Goal: Information Seeking & Learning: Learn about a topic

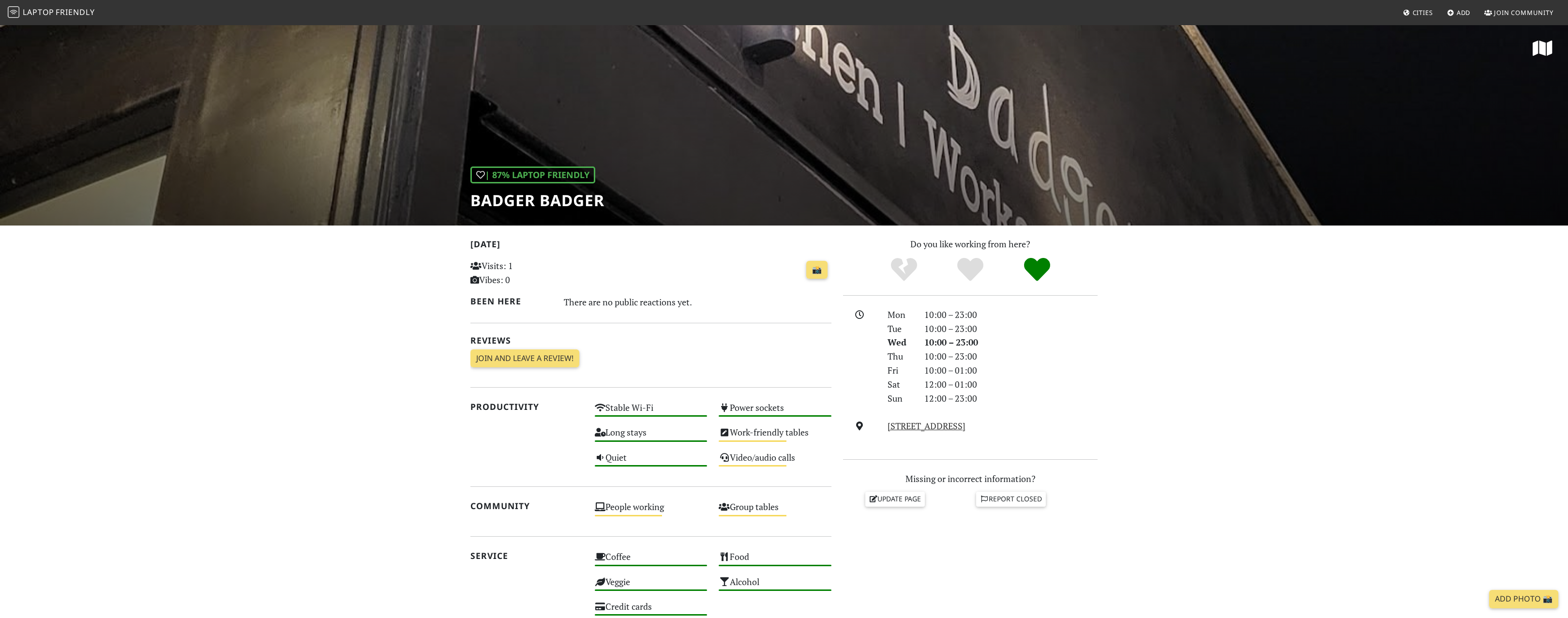
click at [962, 171] on div "| 87% Laptop Friendly Badger Badger" at bounding box center [784, 125] width 1568 height 202
drag, startPoint x: 446, startPoint y: 196, endPoint x: 648, endPoint y: 205, distance: 202.2
click at [648, 205] on div "| 87% Laptop Friendly Badger Badger" at bounding box center [784, 125] width 1568 height 202
copy h1 "Badger Badger"
click at [938, 424] on link "139, 145 Deptford High Street, SE8 3NU, London" at bounding box center [926, 426] width 78 height 12
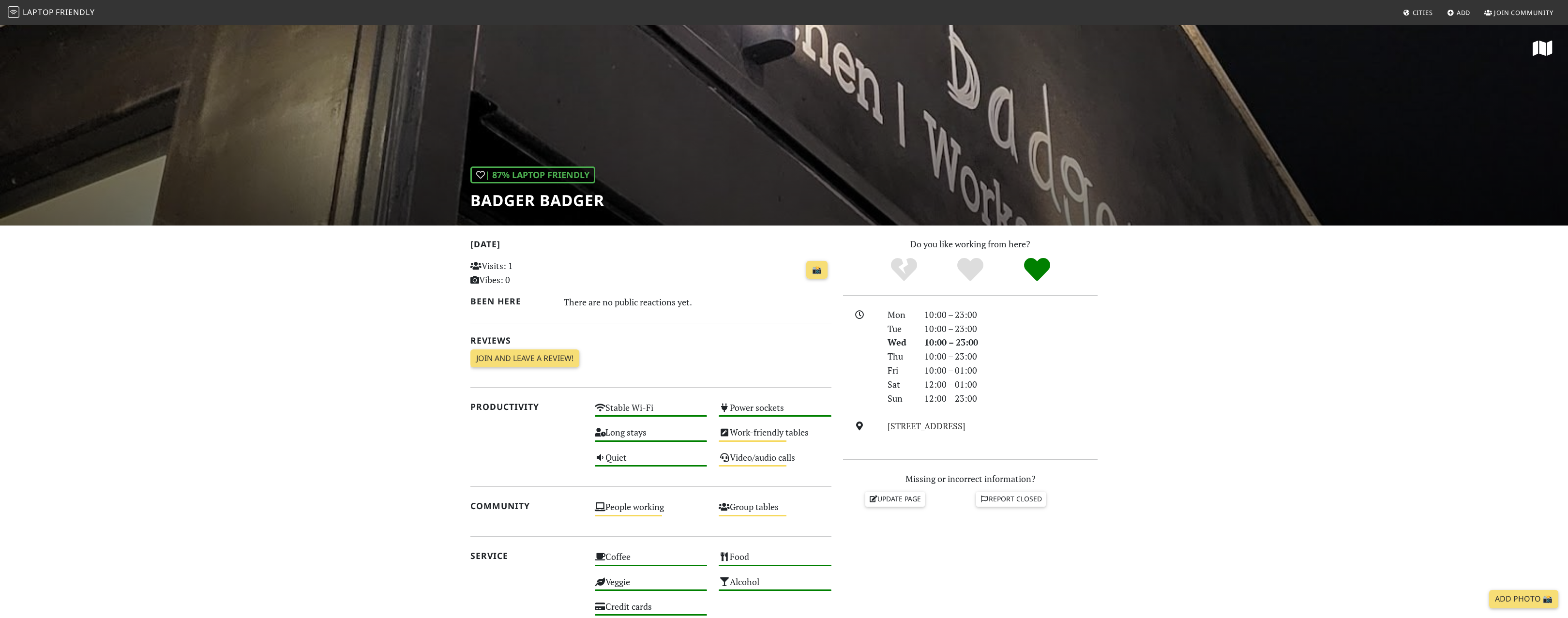
click at [415, 391] on section "Today Visits: 1 Vibes: 0 📸 Been here There are no public reactions yet. Reviews…" at bounding box center [784, 511] width 1568 height 573
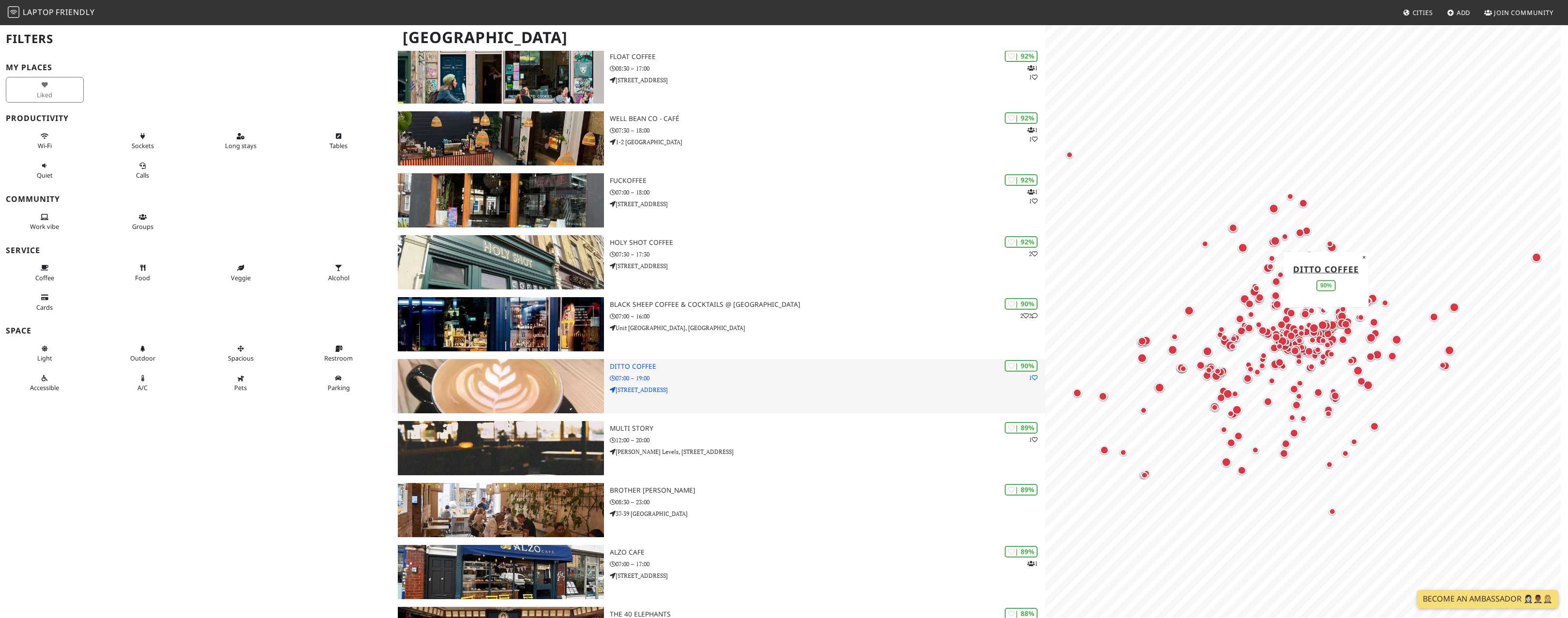
scroll to position [427, 0]
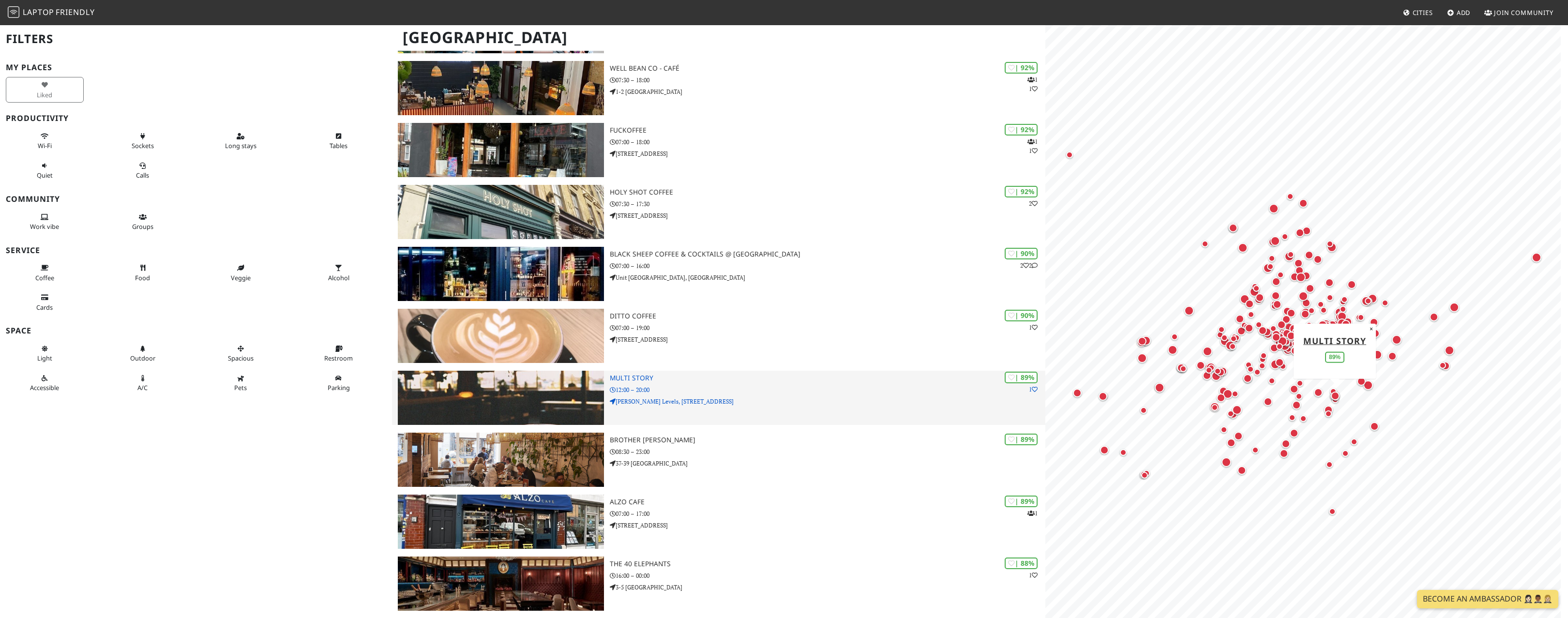
click at [523, 396] on img at bounding box center [501, 398] width 206 height 54
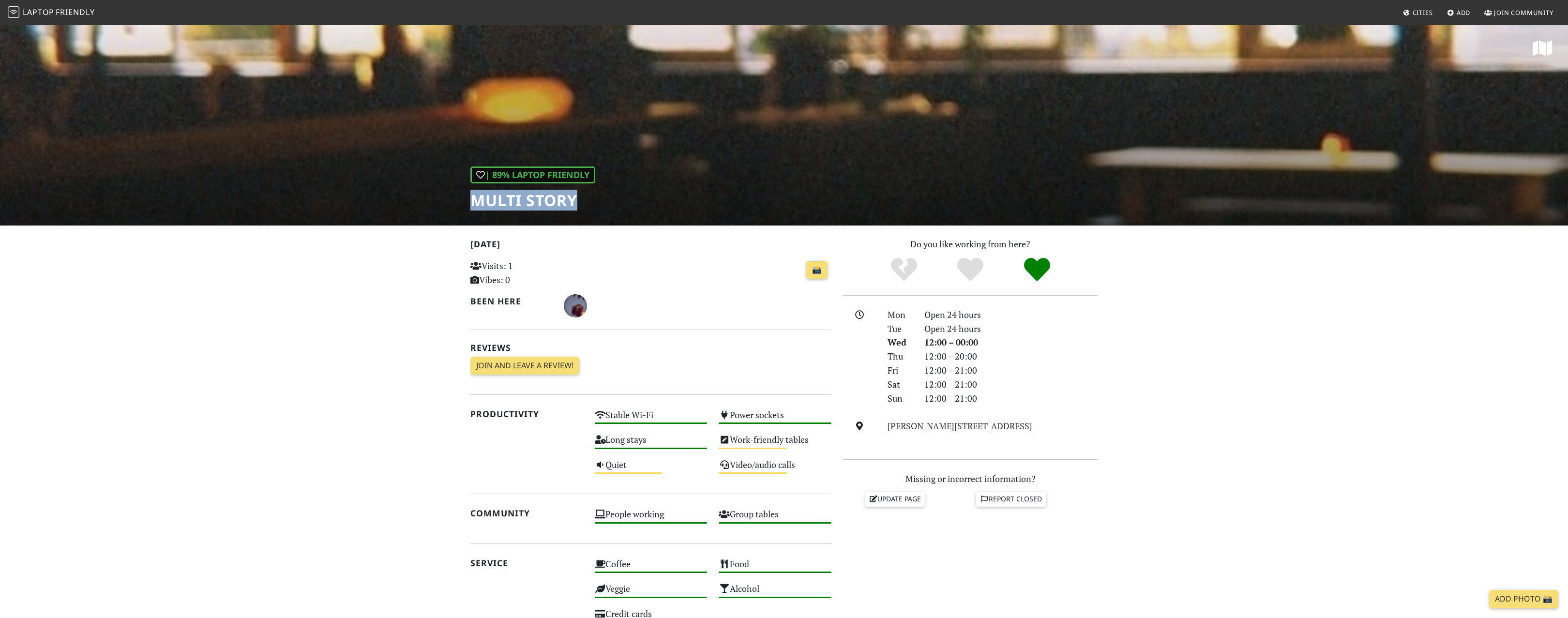
drag, startPoint x: 462, startPoint y: 198, endPoint x: 588, endPoint y: 202, distance: 126.1
click at [587, 203] on div "| 89% Laptop Friendly MULTI STORY" at bounding box center [784, 125] width 1568 height 202
click at [588, 202] on h1 "MULTI STORY" at bounding box center [533, 200] width 125 height 18
drag, startPoint x: 587, startPoint y: 202, endPoint x: 495, endPoint y: 171, distance: 97.1
click at [495, 171] on div "| 89% Laptop Friendly MULTI STORY" at bounding box center [533, 188] width 125 height 43
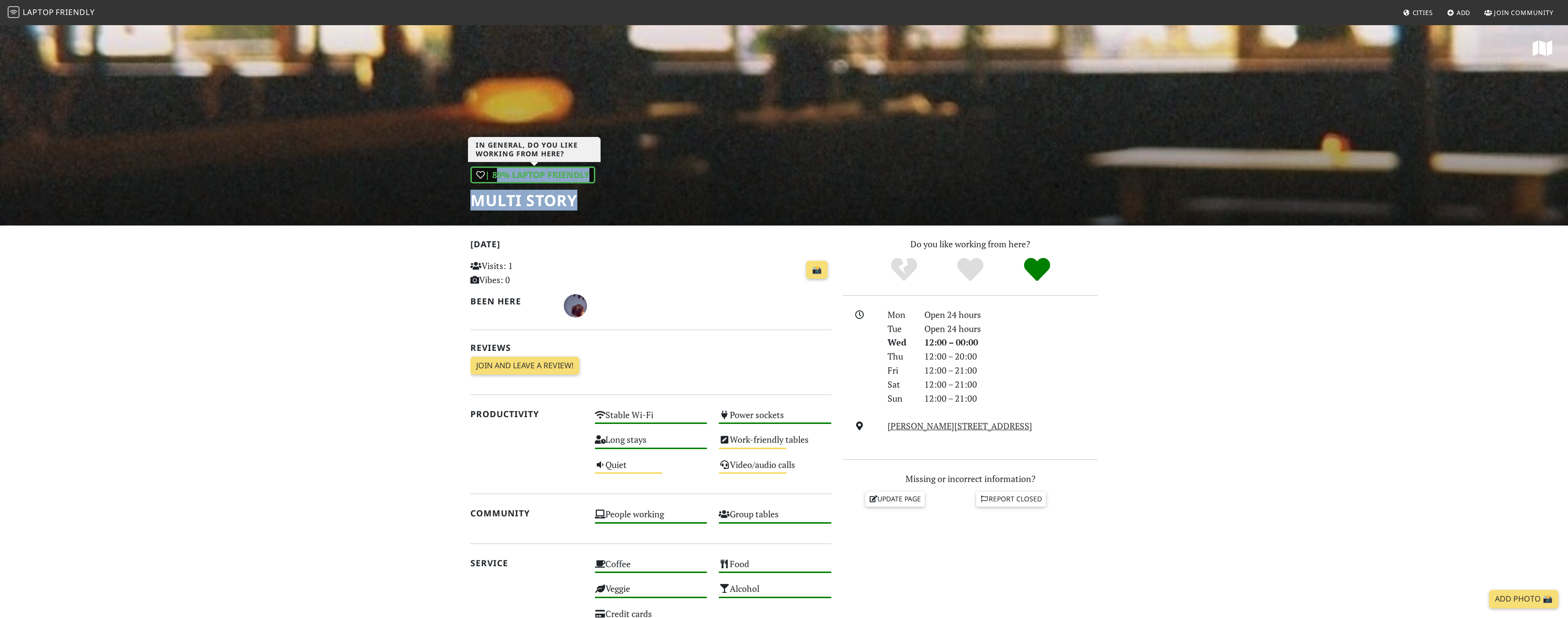
click at [495, 171] on div "| 89% Laptop Friendly" at bounding box center [533, 175] width 125 height 17
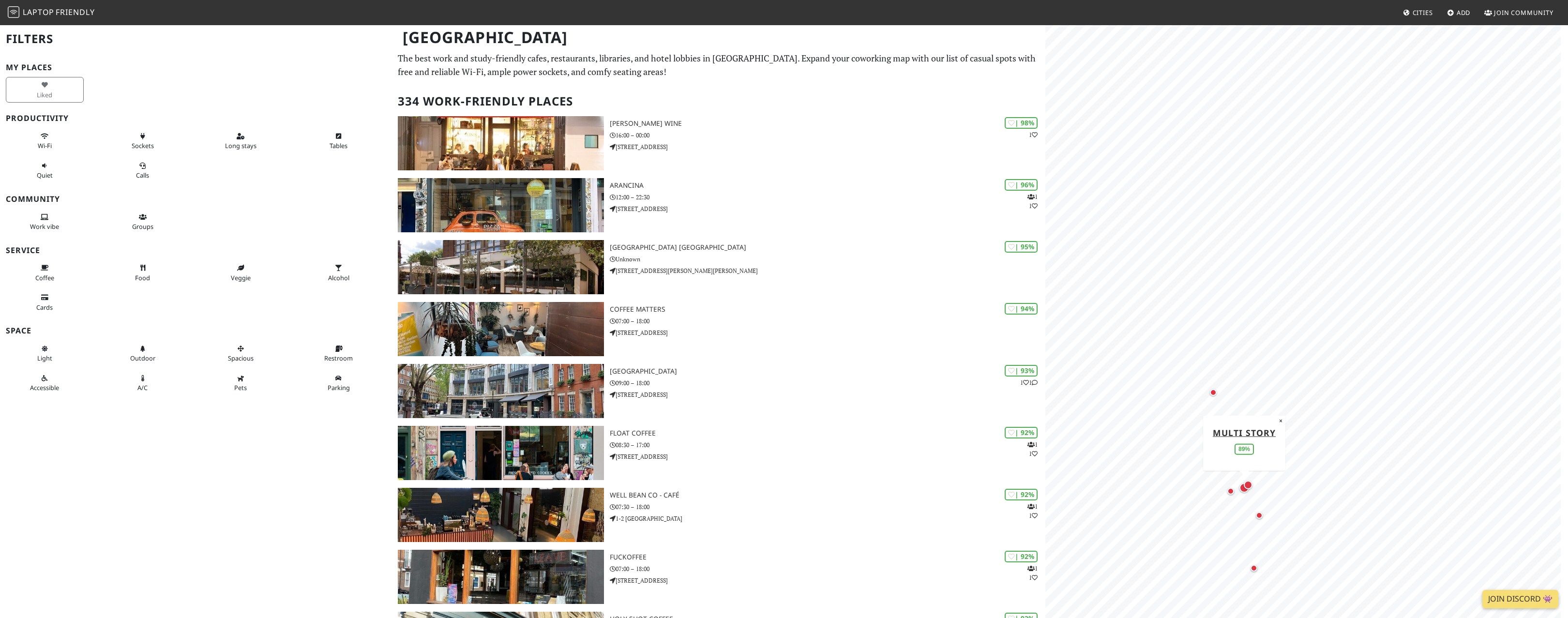
click at [1241, 492] on div "Map marker" at bounding box center [1244, 488] width 13 height 13
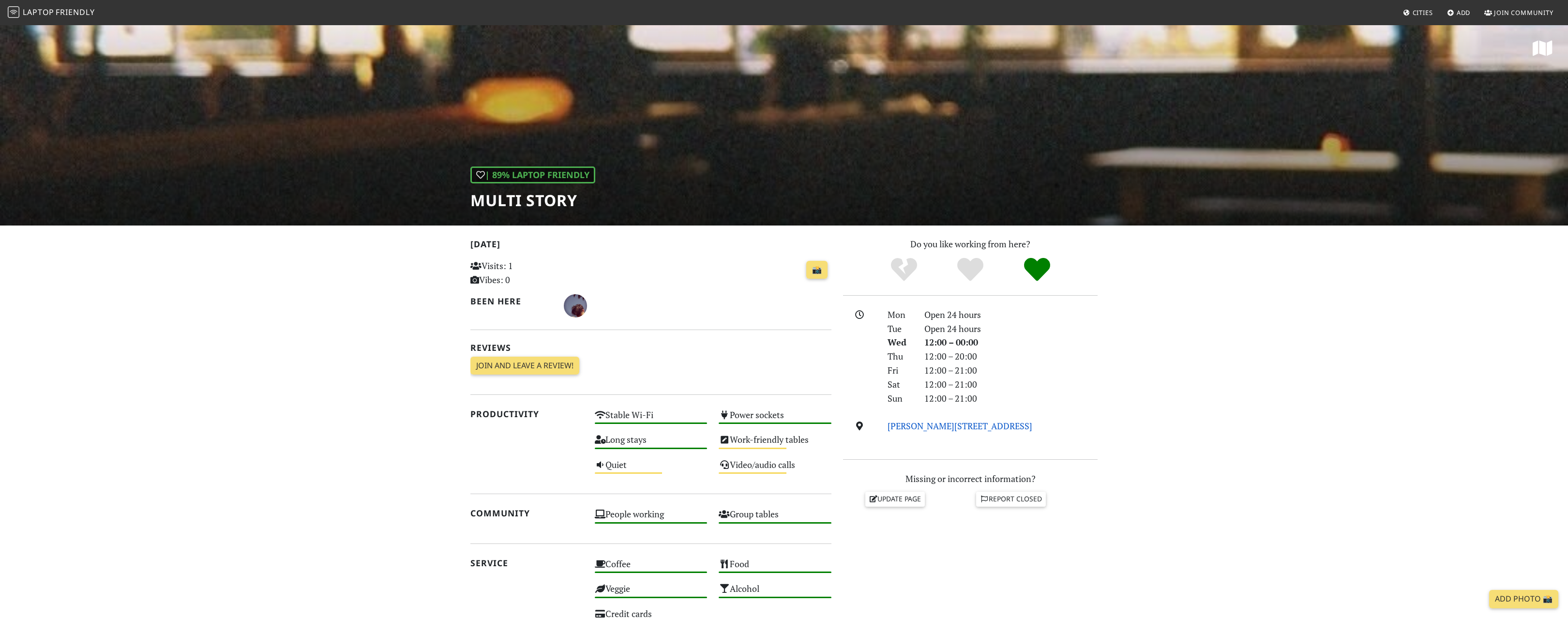
click at [934, 426] on link "Peckham Levels, Level 5, 95a Rye Lane, SE15 4ST, London" at bounding box center [960, 426] width 145 height 12
click at [245, 329] on section "Today Visits: 1 Vibes: 0 📸 Been here Reviews Join and leave a review! Join and …" at bounding box center [784, 515] width 1568 height 580
click at [1427, 552] on section "Today Visits: 1 Vibes: 0 📸 Been here Reviews Join and leave a review! Join and …" at bounding box center [784, 515] width 1568 height 580
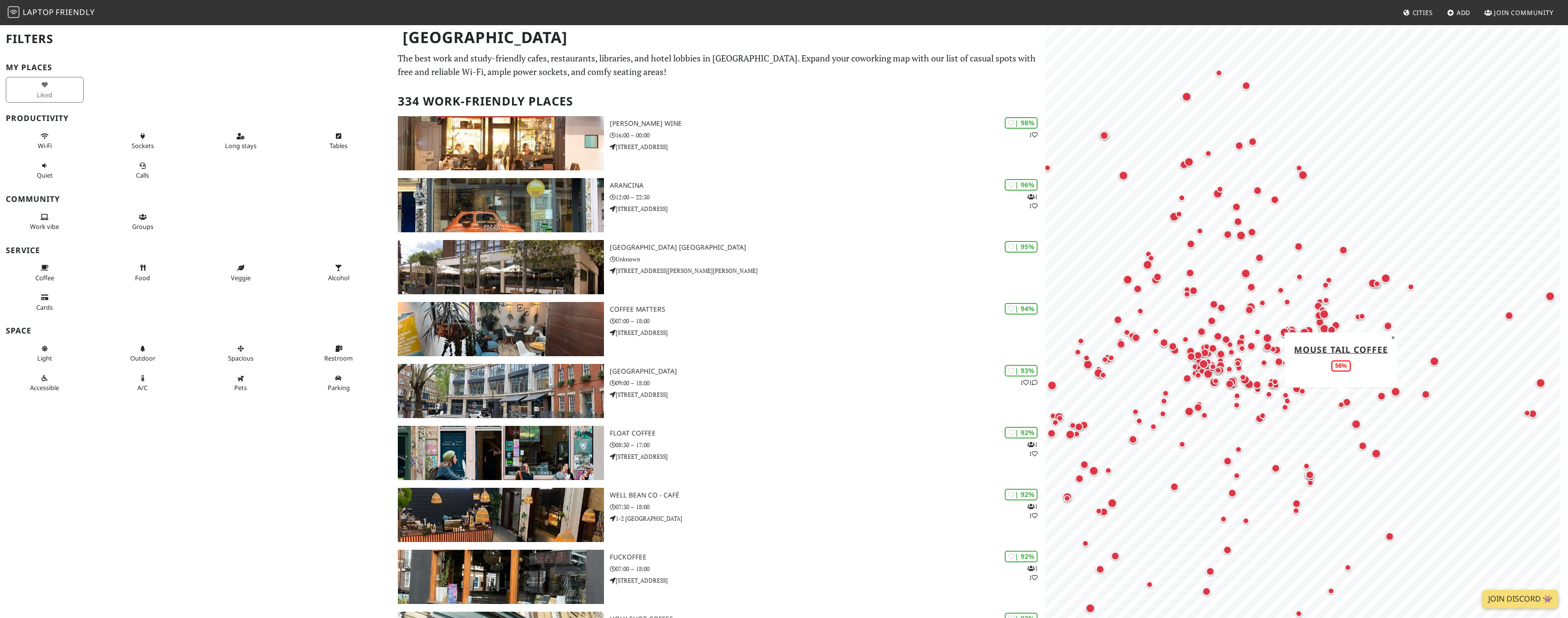
drag, startPoint x: 1157, startPoint y: 373, endPoint x: 1343, endPoint y: 405, distance: 188.7
click at [1343, 405] on div "Map marker" at bounding box center [1341, 404] width 7 height 7
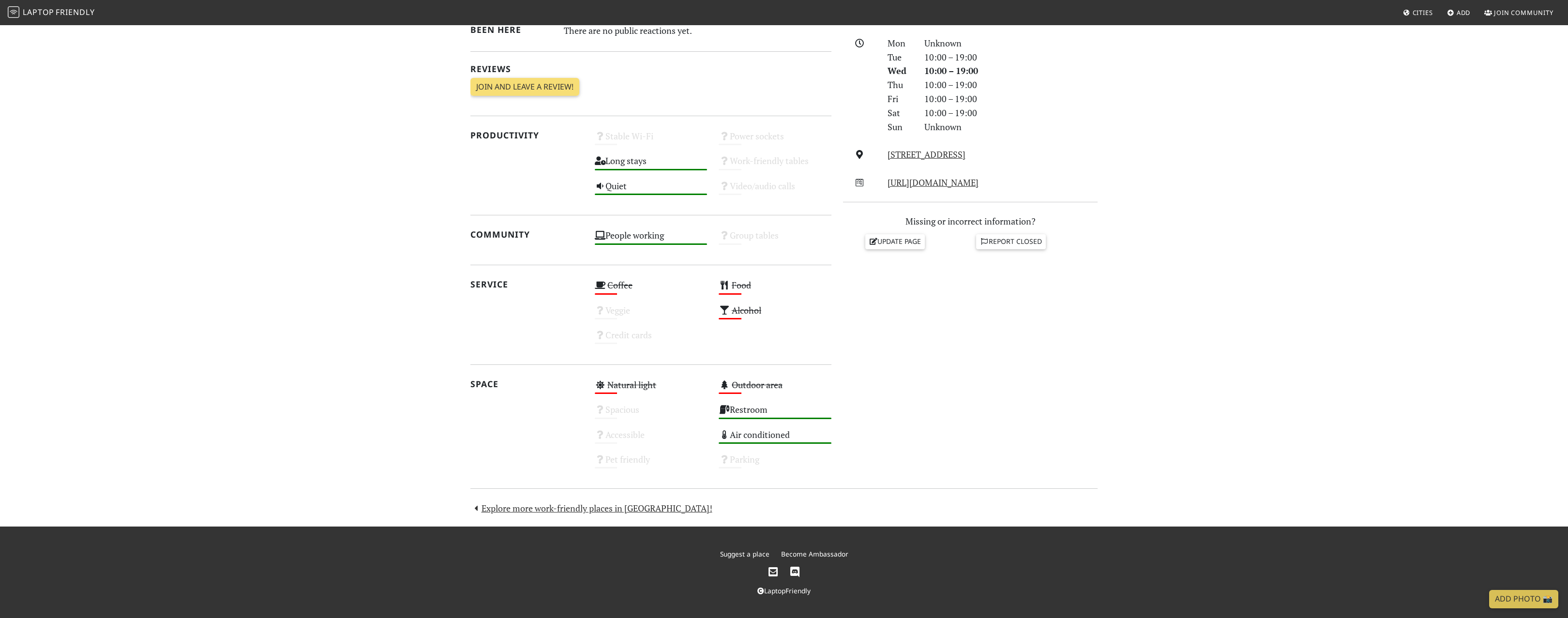
scroll to position [4, 0]
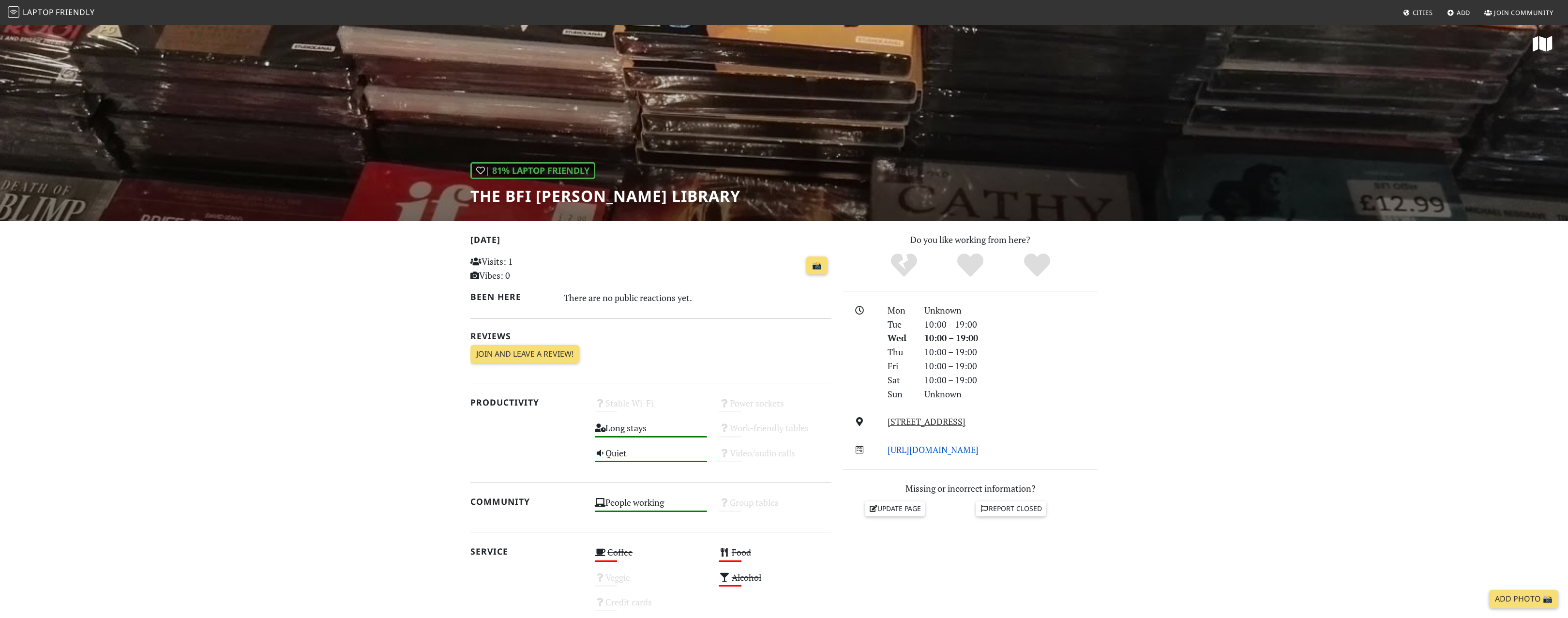
click at [940, 450] on link "http://www.bfi.org.uk/" at bounding box center [933, 449] width 91 height 12
drag, startPoint x: 475, startPoint y: 198, endPoint x: 687, endPoint y: 201, distance: 212.0
click at [687, 201] on div "| 81% Laptop Friendly The BFI Reuben Library" at bounding box center [784, 121] width 1568 height 202
copy h1 "The BFI [PERSON_NAME] Library"
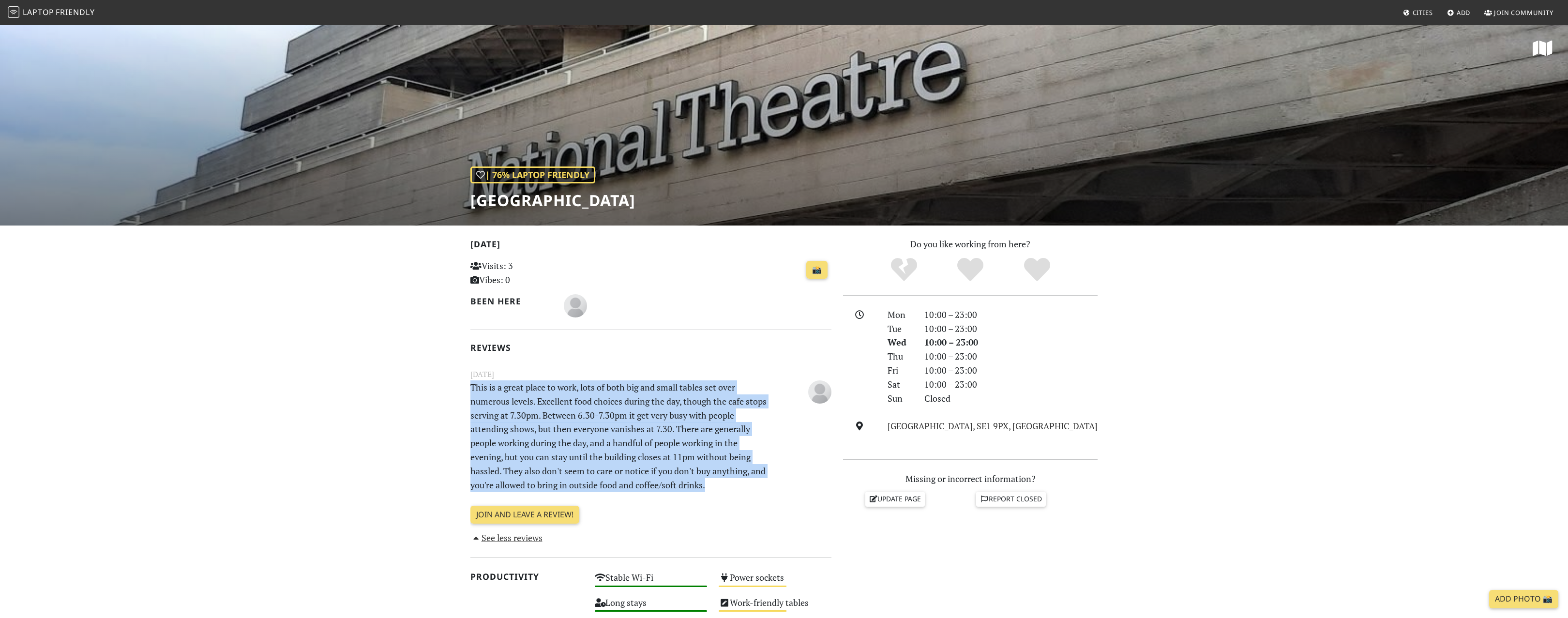
drag, startPoint x: 715, startPoint y: 485, endPoint x: 471, endPoint y: 390, distance: 261.8
click at [471, 390] on p "This is a great place to work, lots of both big and small tables set over numer…" at bounding box center [620, 436] width 310 height 111
drag, startPoint x: 471, startPoint y: 390, endPoint x: 721, endPoint y: 485, distance: 267.4
click at [721, 485] on p "This is a great place to work, lots of both big and small tables set over numer…" at bounding box center [620, 436] width 310 height 111
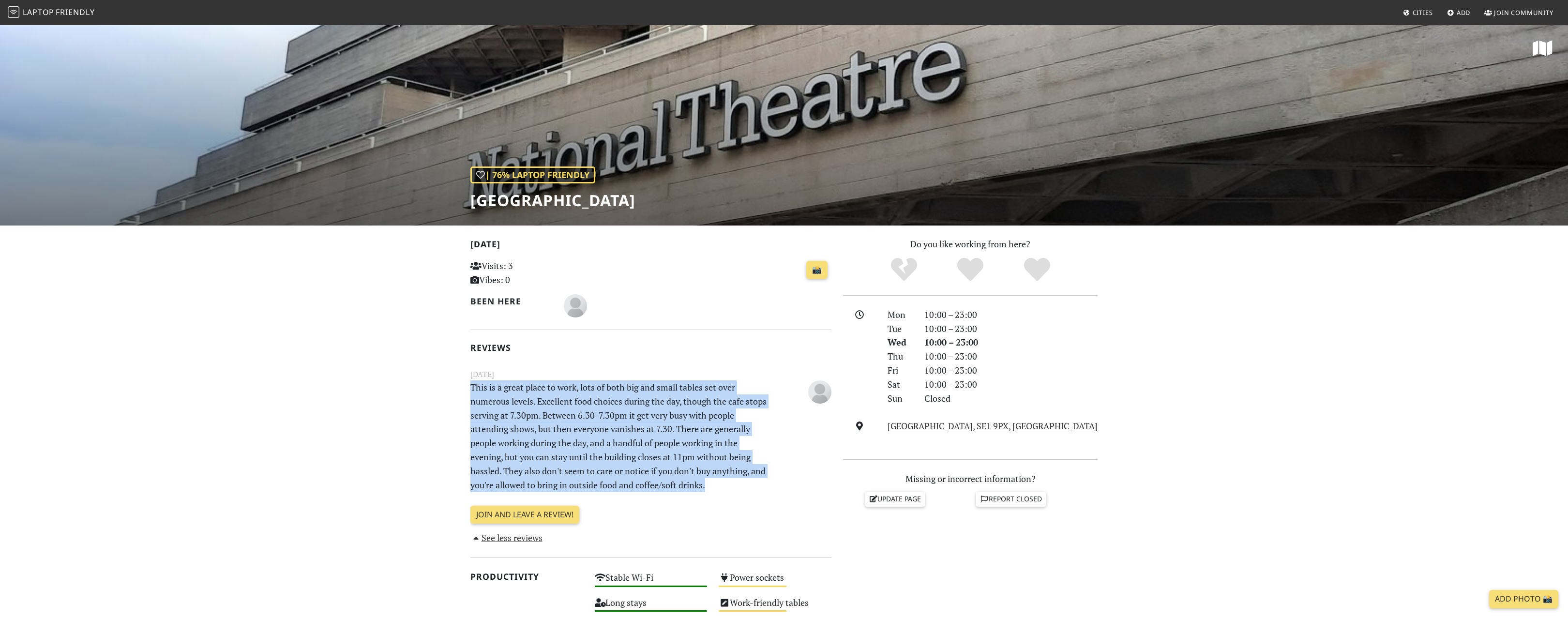
click at [721, 485] on p "This is a great place to work, lots of both big and small tables set over numer…" at bounding box center [620, 436] width 310 height 111
drag, startPoint x: 721, startPoint y: 485, endPoint x: 490, endPoint y: 388, distance: 250.5
click at [490, 388] on p "This is a great place to work, lots of both big and small tables set over numer…" at bounding box center [620, 436] width 310 height 111
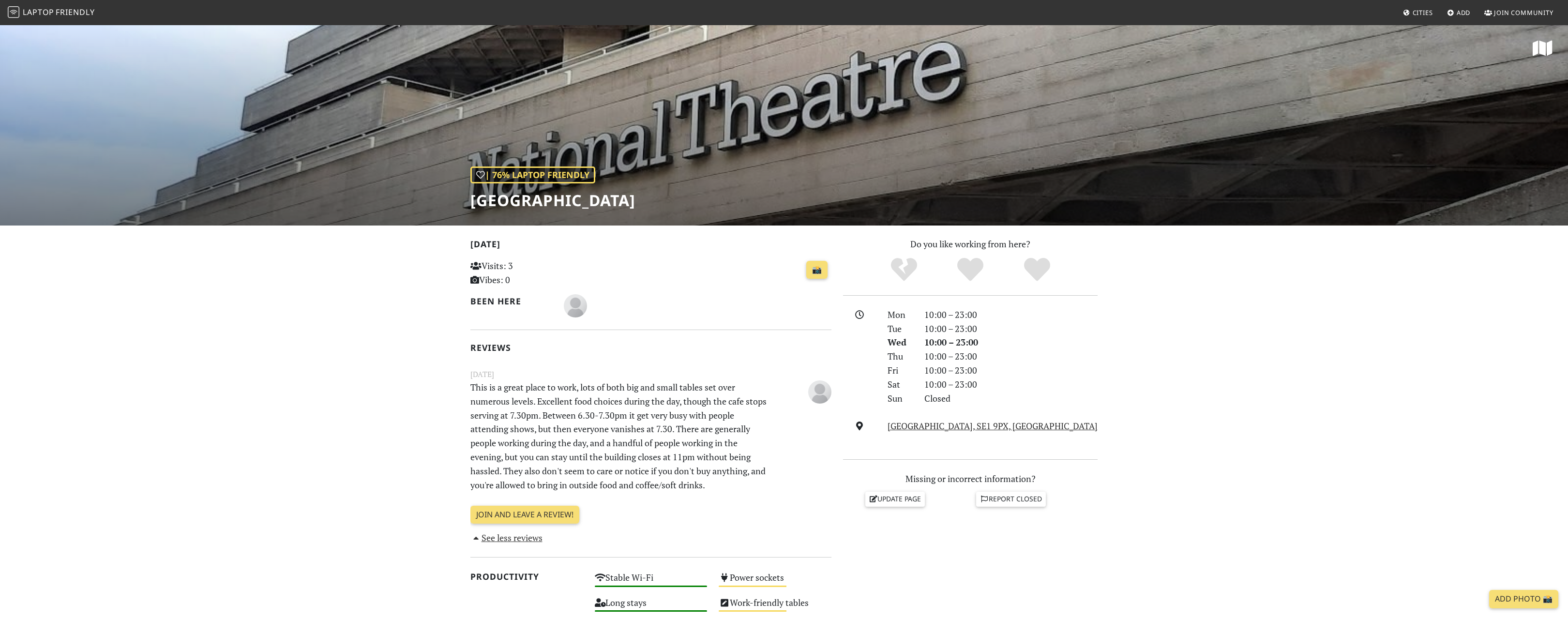
click at [489, 388] on p "This is a great place to work, lots of both big and small tables set over numer…" at bounding box center [620, 436] width 310 height 111
click at [517, 541] on link "See less reviews" at bounding box center [506, 538] width 72 height 12
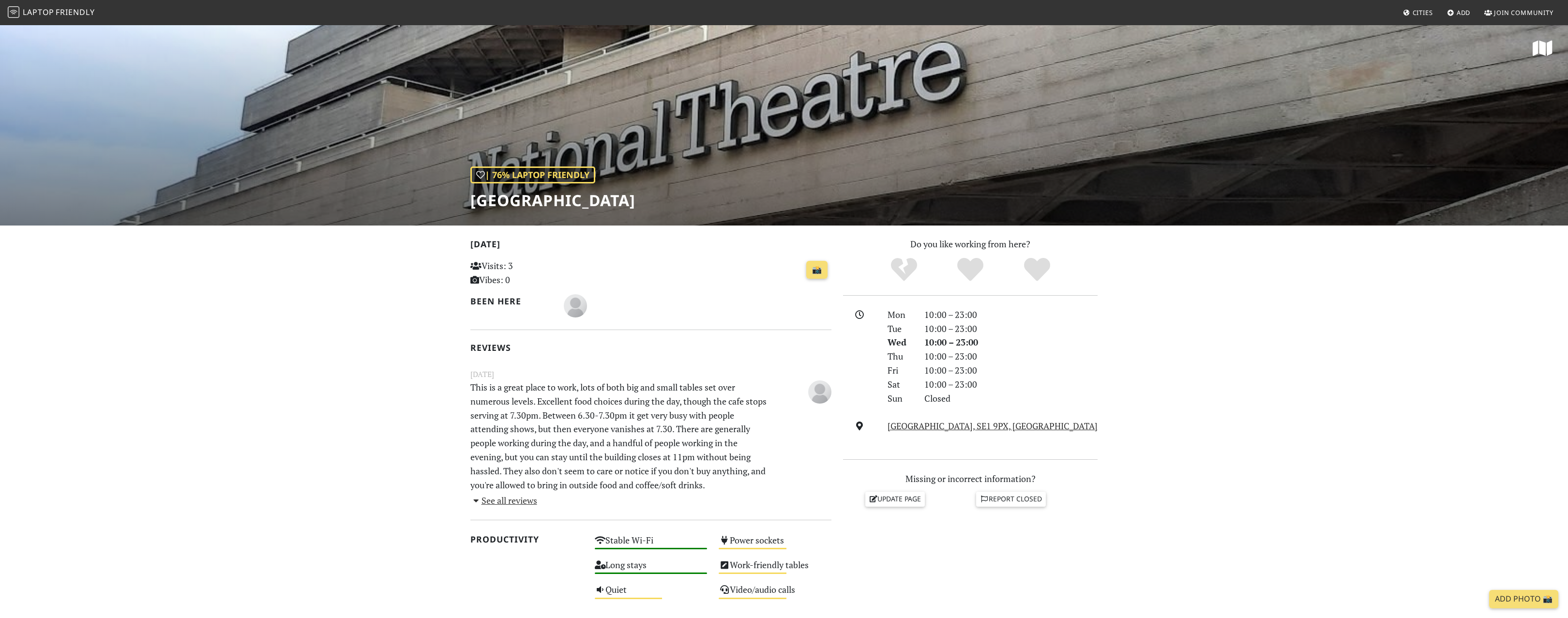
click at [514, 500] on link "See all reviews" at bounding box center [504, 500] width 67 height 12
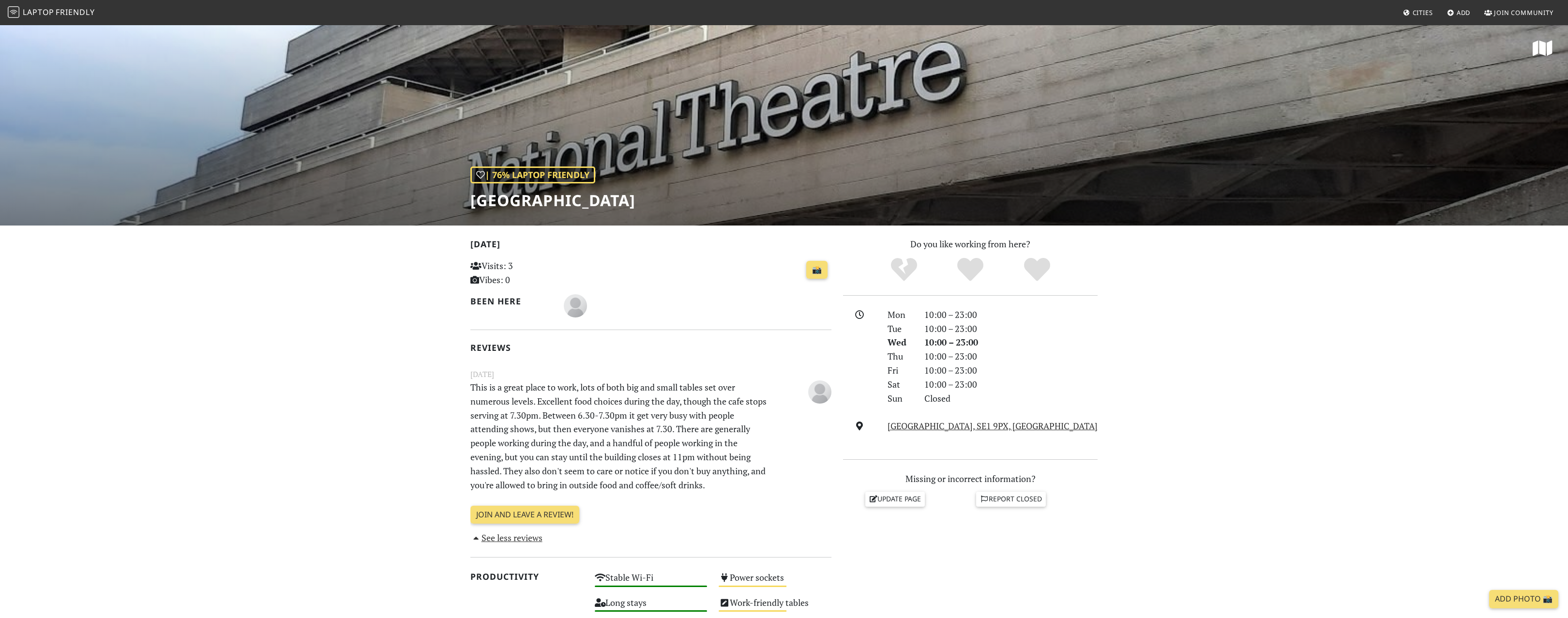
click at [510, 409] on p "This is a great place to work, lots of both big and small tables set over numer…" at bounding box center [620, 436] width 310 height 111
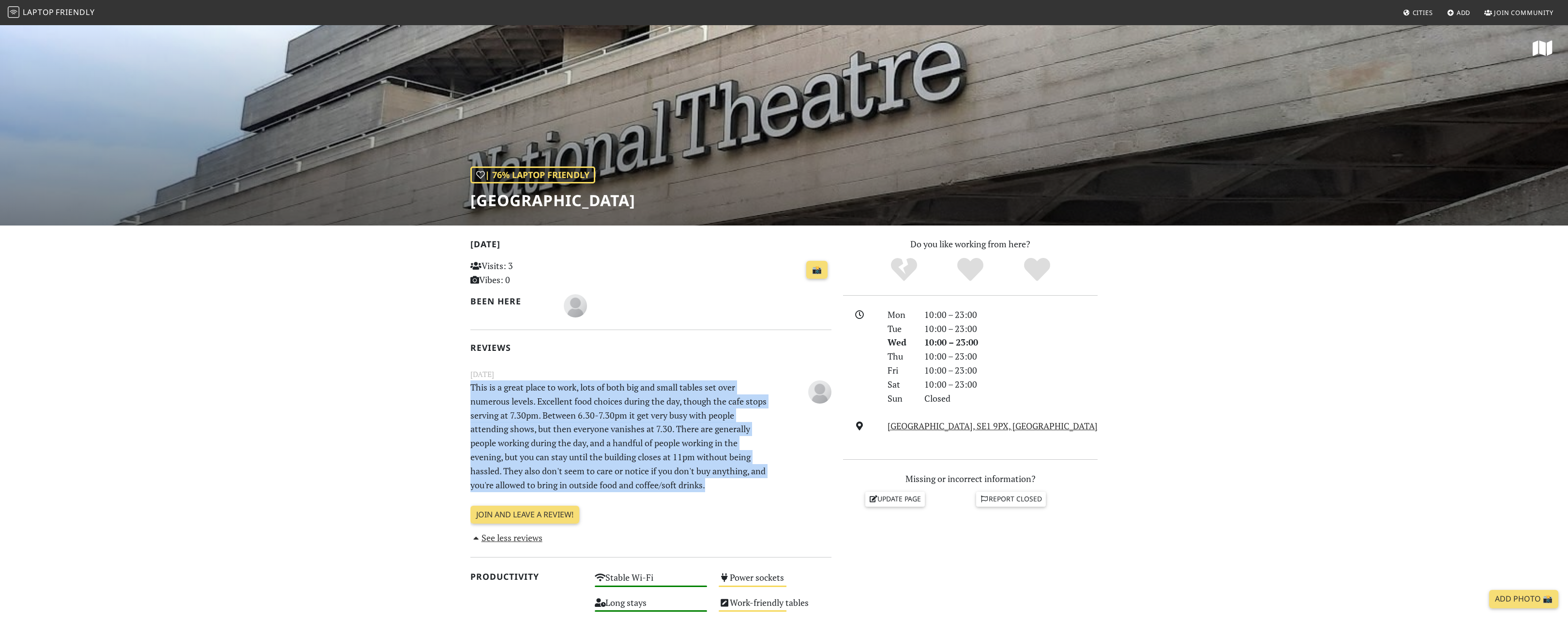
drag, startPoint x: 472, startPoint y: 386, endPoint x: 734, endPoint y: 492, distance: 282.6
click at [734, 493] on div "[DATE] This is a great place to work, lots of both big and small tables set ove…" at bounding box center [651, 431] width 373 height 125
click at [733, 491] on p "This is a great place to work, lots of both big and small tables set over numer…" at bounding box center [620, 436] width 310 height 111
drag, startPoint x: 731, startPoint y: 490, endPoint x: 480, endPoint y: 380, distance: 274.0
click at [480, 381] on p "This is a great place to work, lots of both big and small tables set over numer…" at bounding box center [620, 436] width 310 height 111
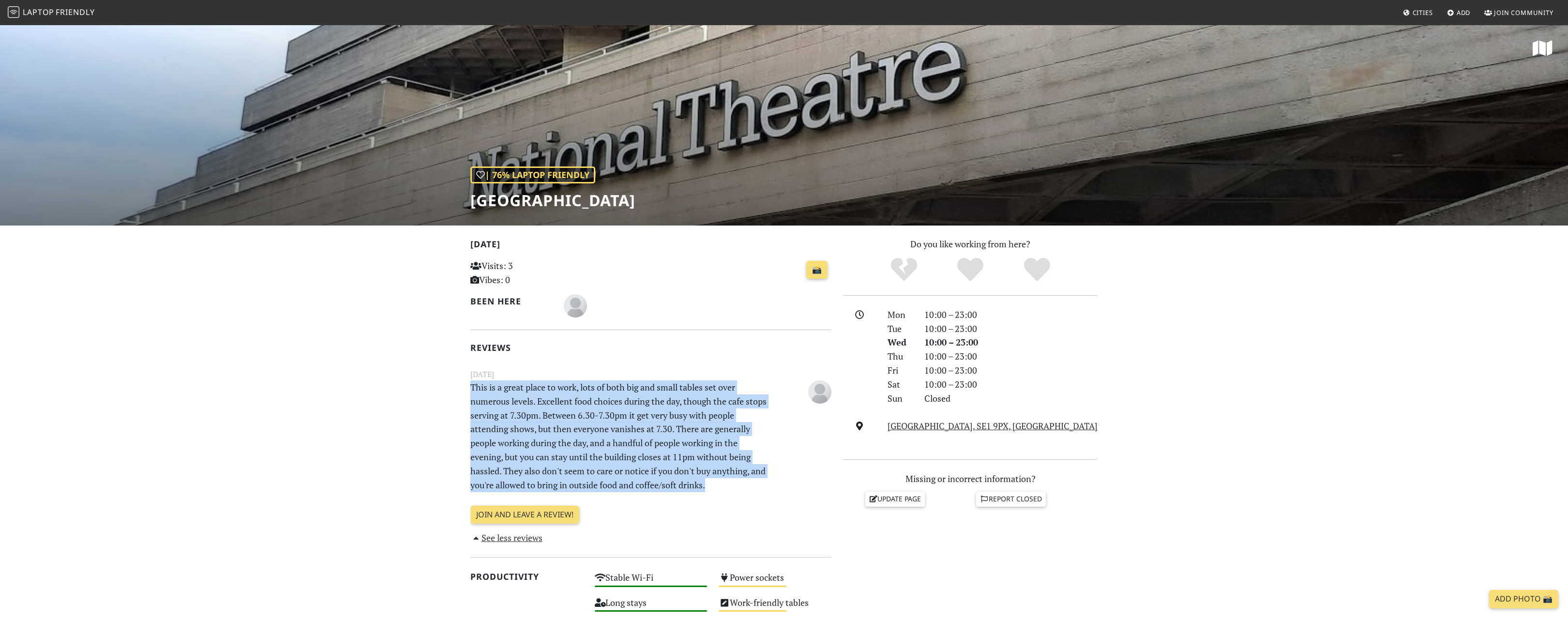
click at [480, 381] on p "This is a great place to work, lots of both big and small tables set over numer…" at bounding box center [620, 436] width 310 height 111
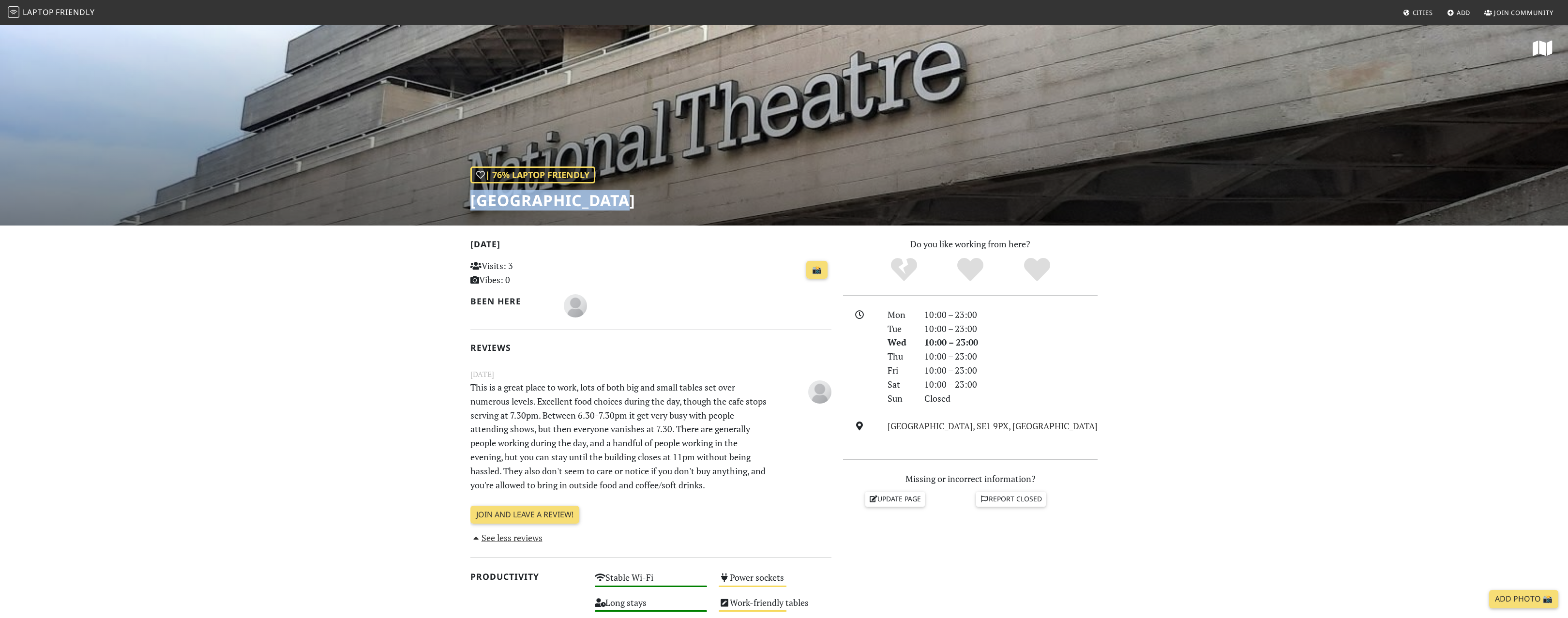
drag, startPoint x: 472, startPoint y: 194, endPoint x: 632, endPoint y: 193, distance: 160.0
click at [632, 193] on div "| 76% Laptop Friendly National Theatre" at bounding box center [784, 125] width 1568 height 202
copy h1 "[GEOGRAPHIC_DATA]"
click at [528, 399] on p "This is a great place to work, lots of both big and small tables set over numer…" at bounding box center [620, 436] width 310 height 111
